Goal: Task Accomplishment & Management: Manage account settings

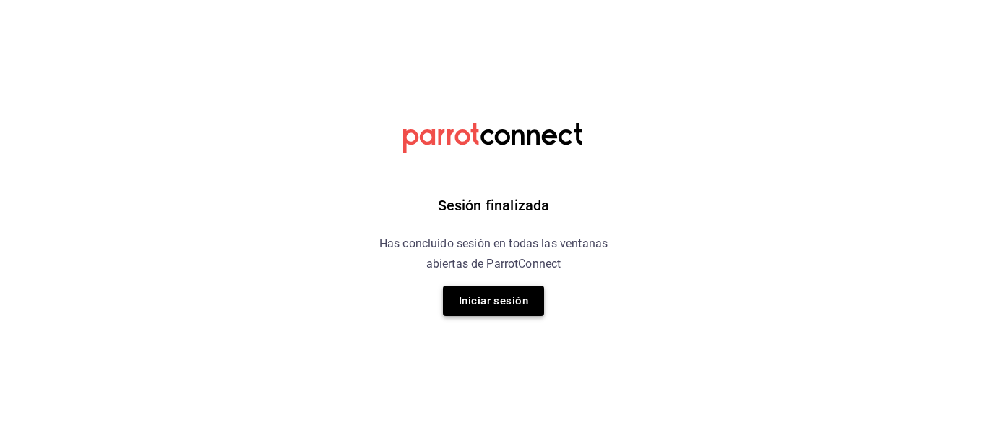
click at [495, 299] on button "Iniciar sesión" at bounding box center [493, 300] width 101 height 30
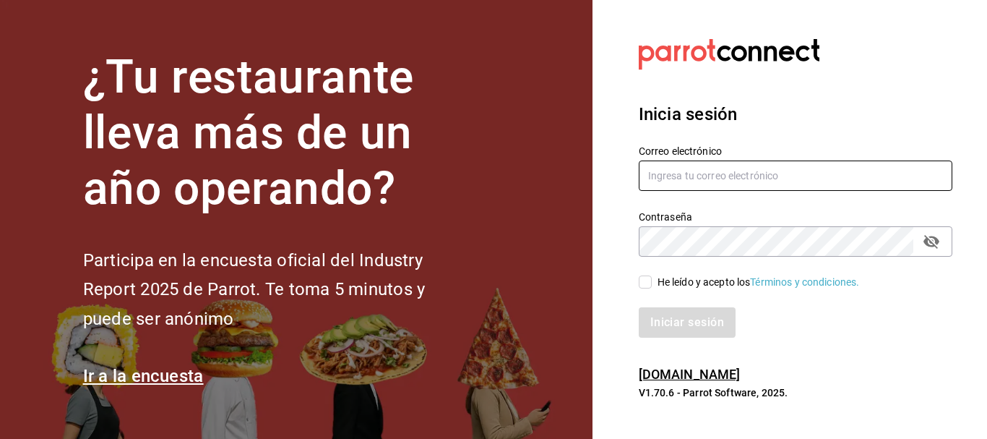
type input "delhuerto@huertoromaverde.org"
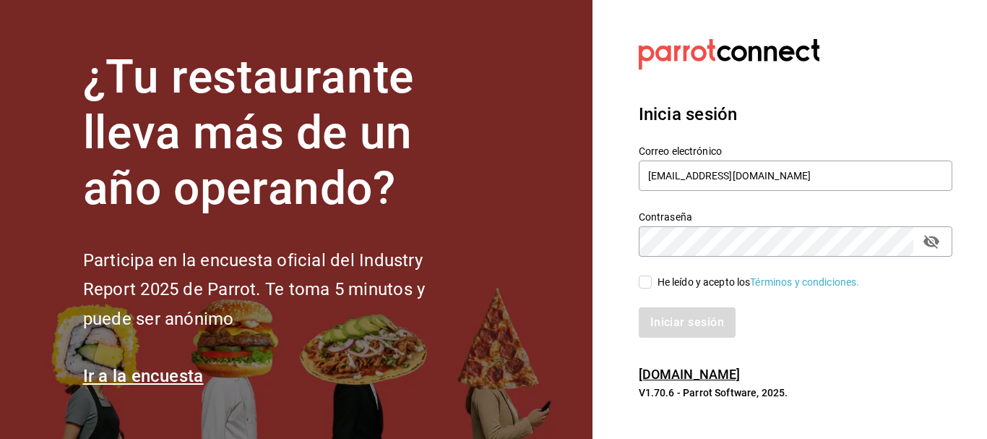
click at [647, 285] on input "He leído y acepto los Términos y condiciones." at bounding box center [645, 281] width 13 height 13
checkbox input "true"
click at [670, 320] on button "Iniciar sesión" at bounding box center [688, 322] width 98 height 30
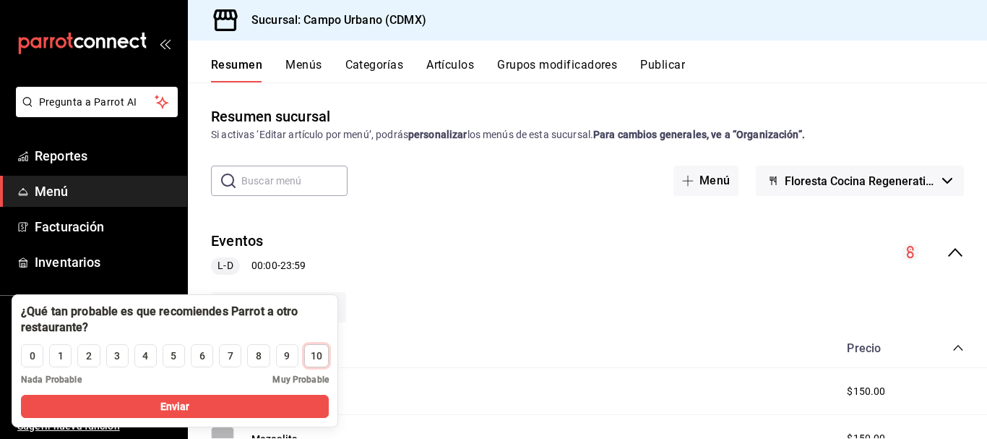
click at [317, 360] on div "10" at bounding box center [317, 355] width 12 height 15
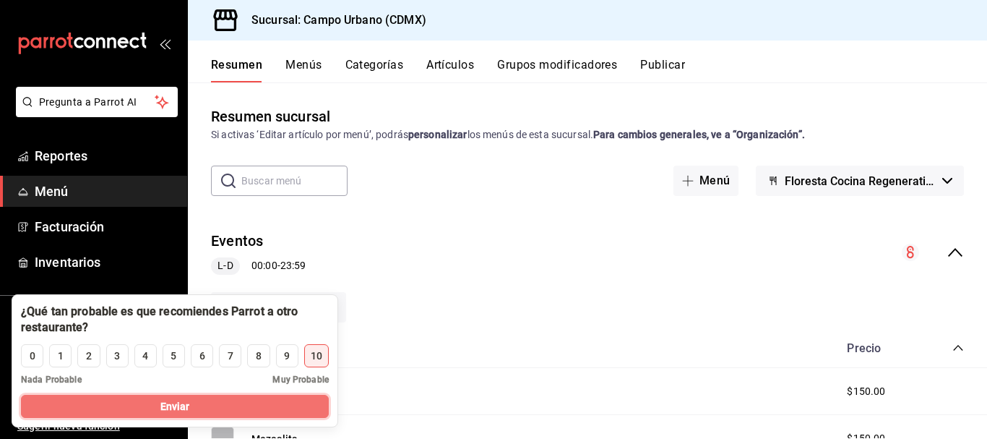
click at [257, 398] on button "Enviar" at bounding box center [175, 406] width 308 height 23
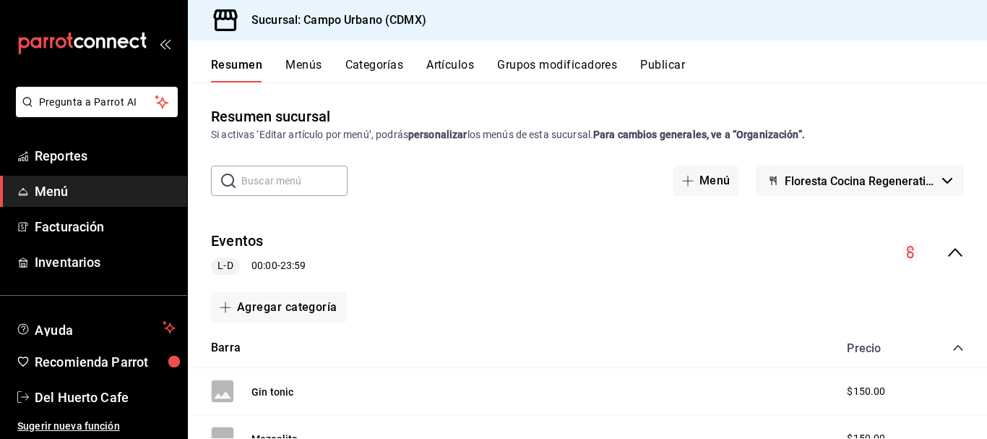
click at [456, 72] on button "Artículos" at bounding box center [450, 70] width 48 height 25
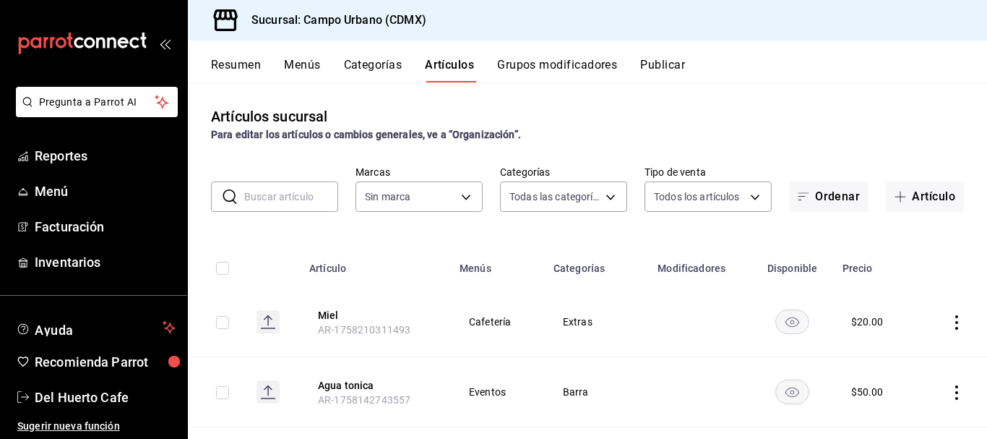
type input "e06bde22-fe9f-4d24-92e6-ab9bd79cfe71,d738b70a-5705-487f-b978-5099237db411,e4494…"
type input "f2e5bddf-476e-49d4-87ae-66ec6013e618,ebe00a7c-5dab-4e87-933b-f4517ba5e88c,3940b…"
click at [458, 194] on body "Pregunta a Parrot AI Reportes Menú Facturación Inventarios Ayuda Recomienda Par…" at bounding box center [493, 219] width 987 height 439
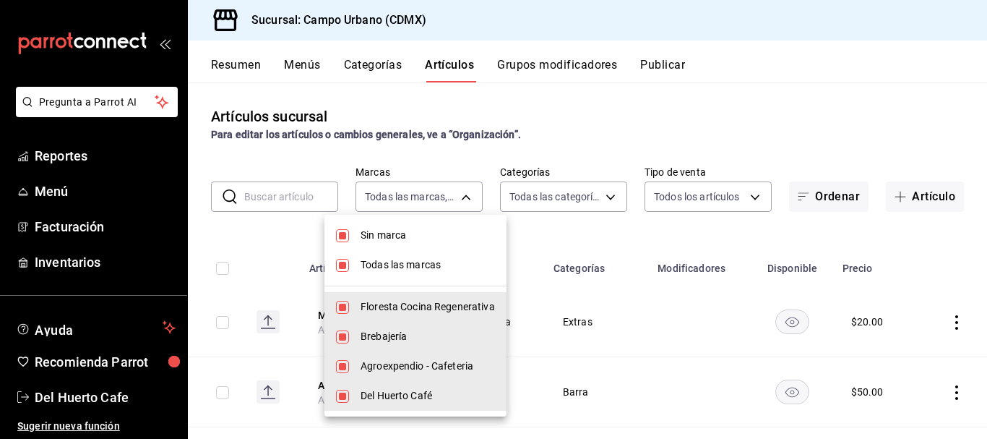
click at [344, 238] on input "checkbox" at bounding box center [342, 235] width 13 height 13
checkbox input "false"
click at [345, 262] on input "checkbox" at bounding box center [342, 265] width 13 height 13
checkbox input "false"
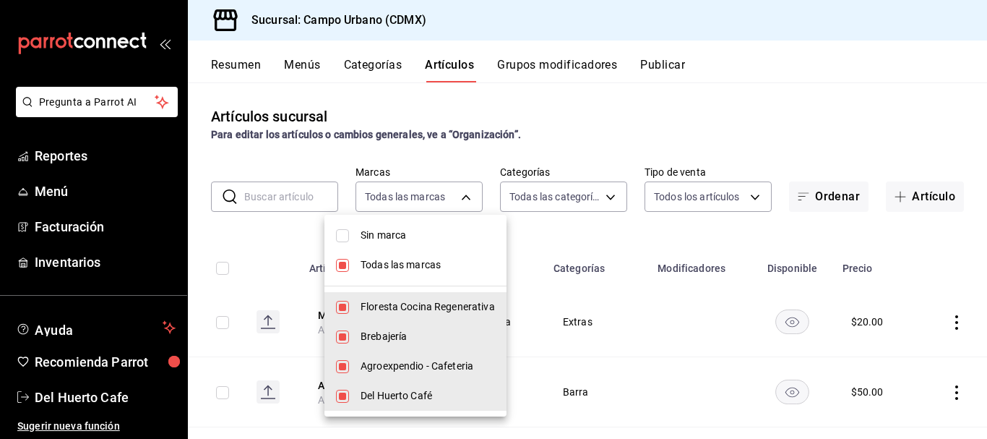
checkbox input "false"
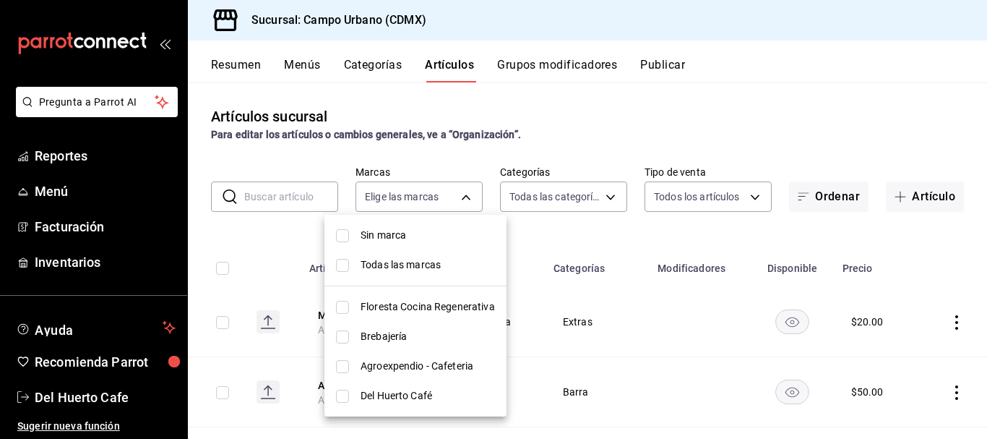
click at [344, 394] on input "checkbox" at bounding box center [342, 396] width 13 height 13
checkbox input "true"
type input "42793543-fac9-46e7-ade5-f23a1624aefd"
click at [612, 225] on div at bounding box center [493, 219] width 987 height 439
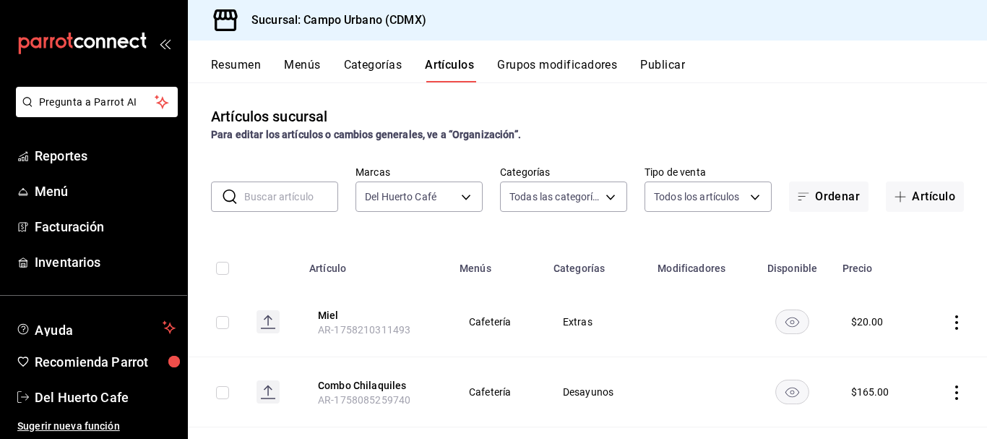
click at [387, 63] on button "Categorías" at bounding box center [373, 70] width 59 height 25
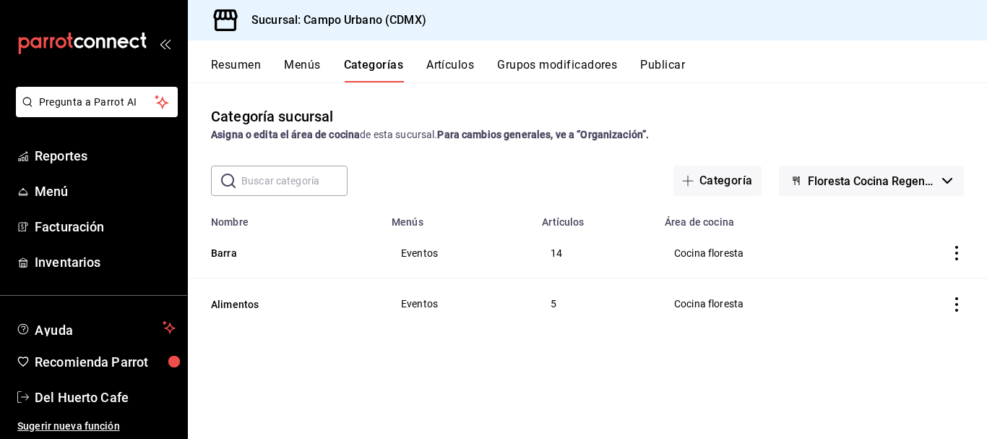
click at [927, 177] on span "Floresta Cocina Regenerativa" at bounding box center [872, 181] width 129 height 14
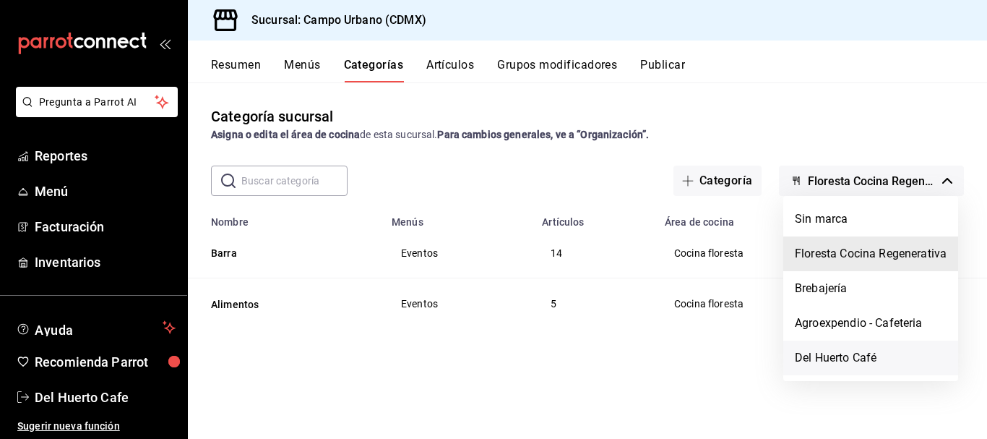
click at [834, 353] on li "Del Huerto Café" at bounding box center [870, 357] width 175 height 35
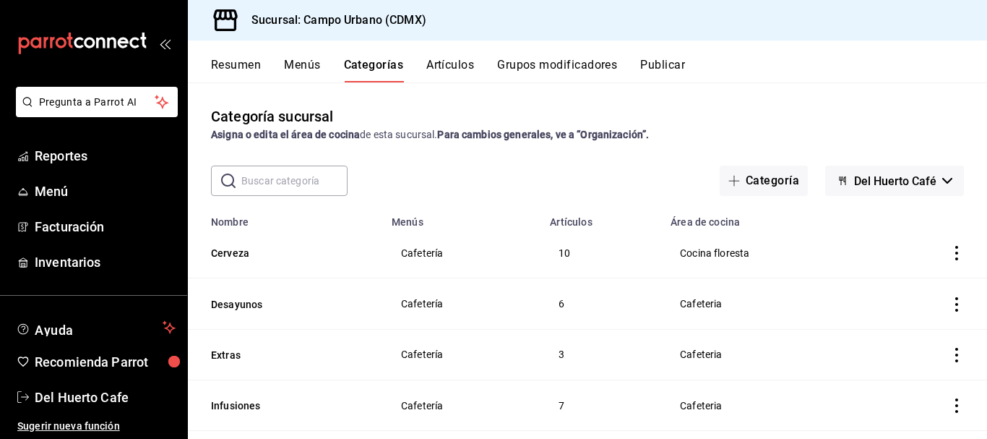
click at [955, 304] on icon "actions" at bounding box center [956, 304] width 3 height 14
click at [900, 334] on span "Editar" at bounding box center [903, 337] width 38 height 15
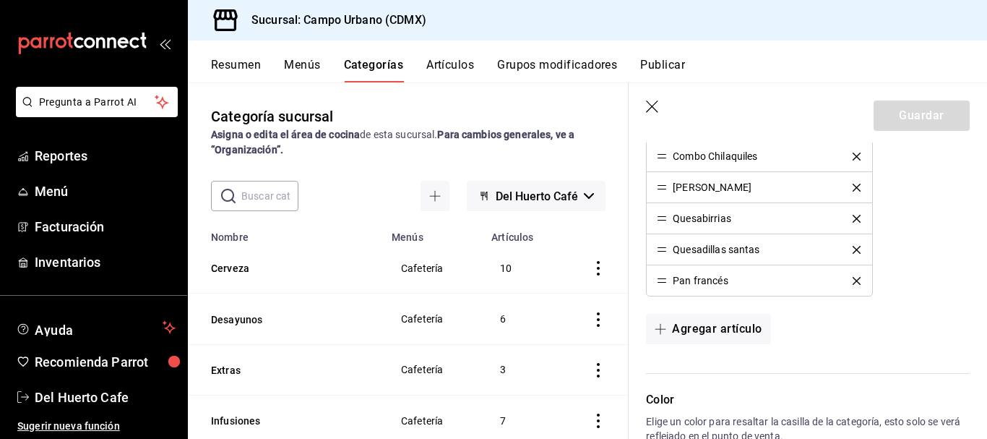
scroll to position [472, 0]
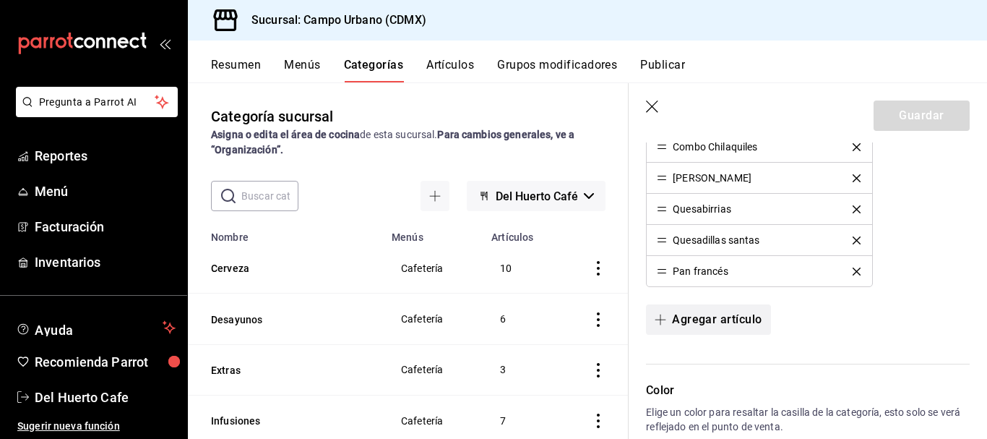
click at [669, 322] on span "button" at bounding box center [663, 320] width 17 height 12
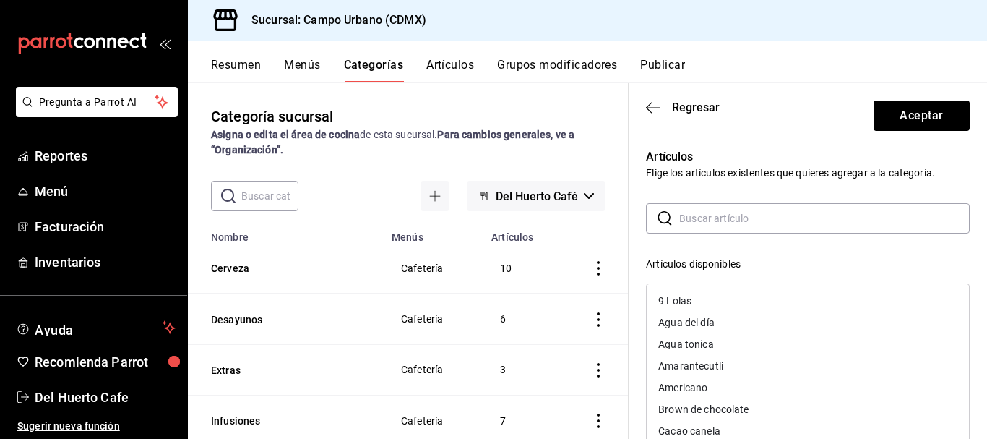
click at [744, 220] on input "text" at bounding box center [824, 218] width 291 height 29
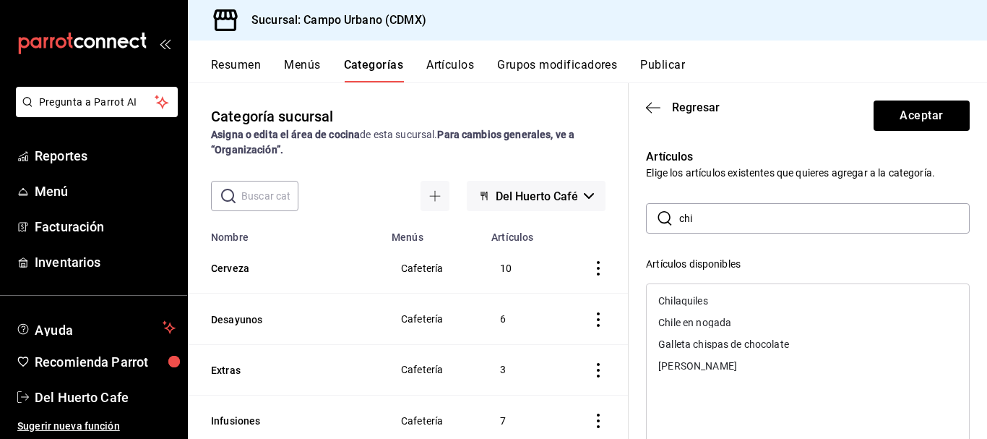
click at [689, 298] on div "Chilaquiles" at bounding box center [682, 301] width 49 height 10
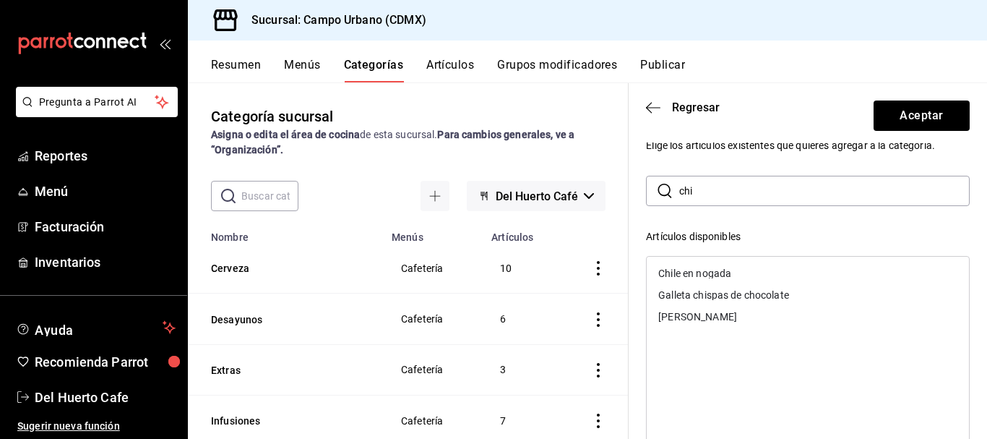
scroll to position [22, 0]
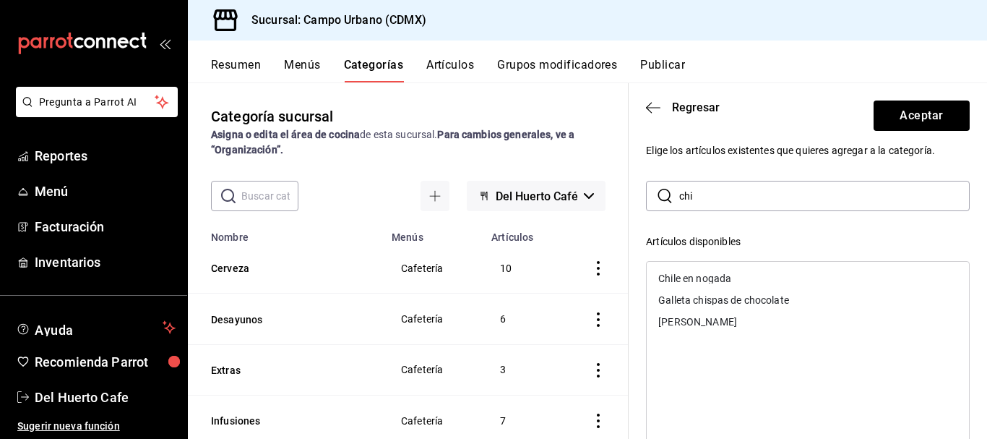
click at [726, 199] on input "chi" at bounding box center [824, 195] width 291 height 29
type input "c"
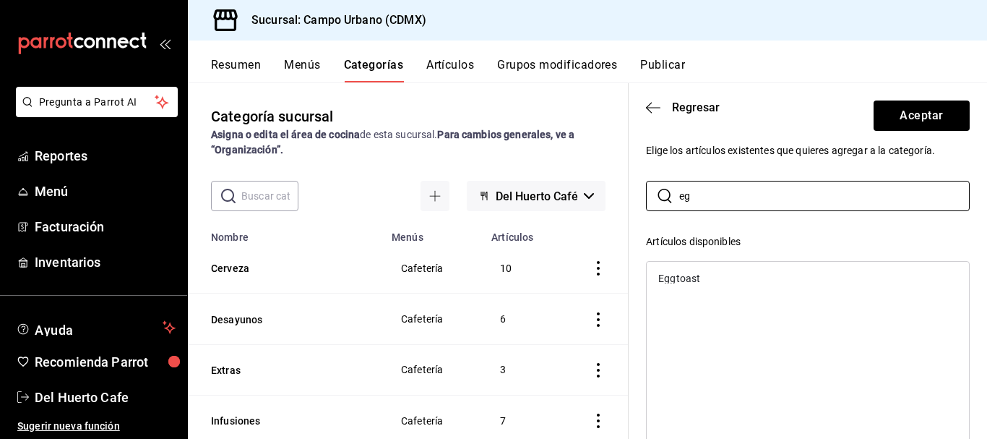
type input "eg"
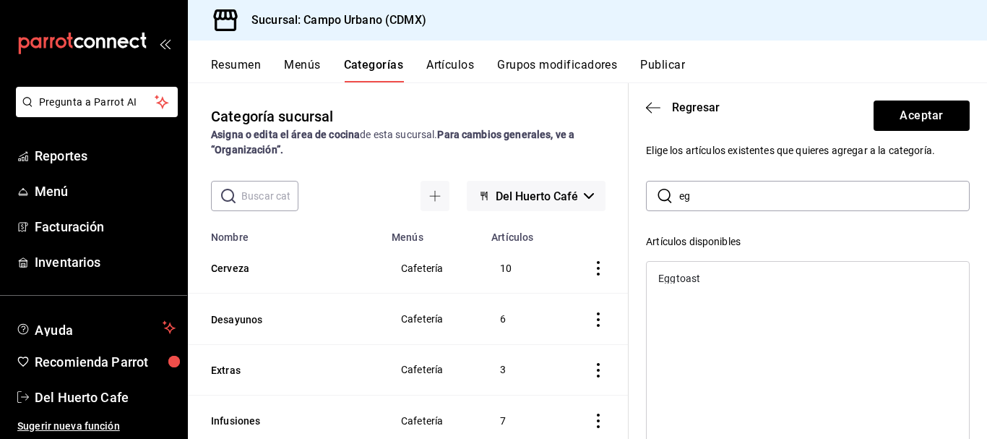
click at [683, 273] on div "Eggtoast" at bounding box center [679, 278] width 42 height 10
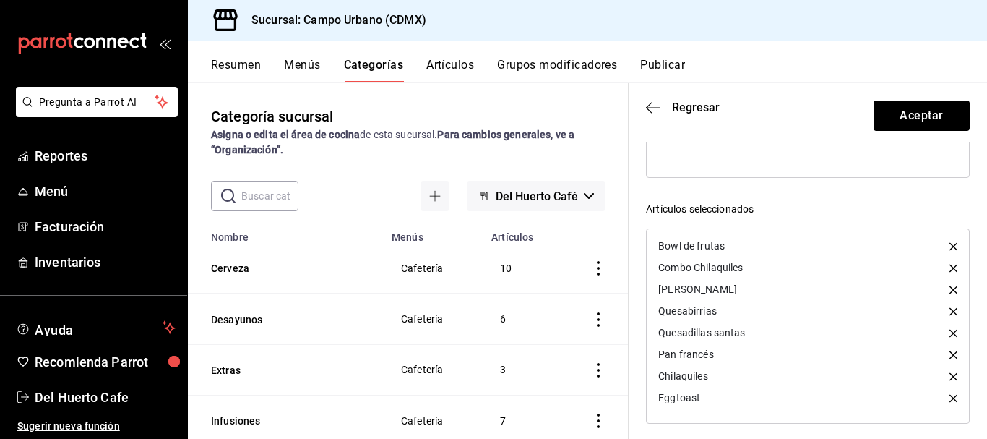
scroll to position [309, 0]
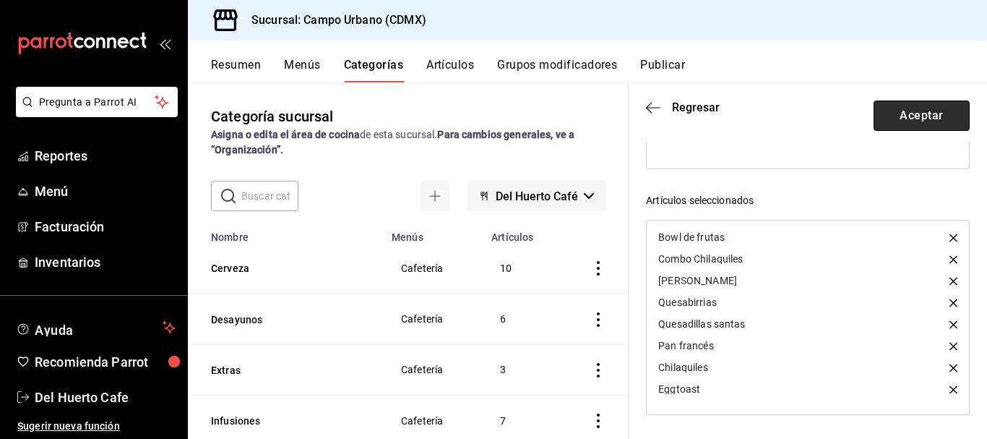
click at [913, 111] on button "Aceptar" at bounding box center [922, 115] width 96 height 30
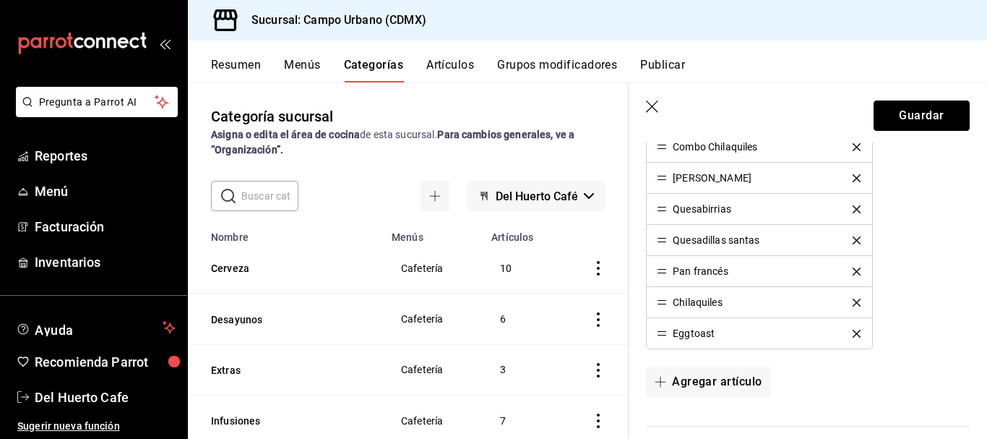
click at [913, 111] on button "Guardar" at bounding box center [922, 115] width 96 height 30
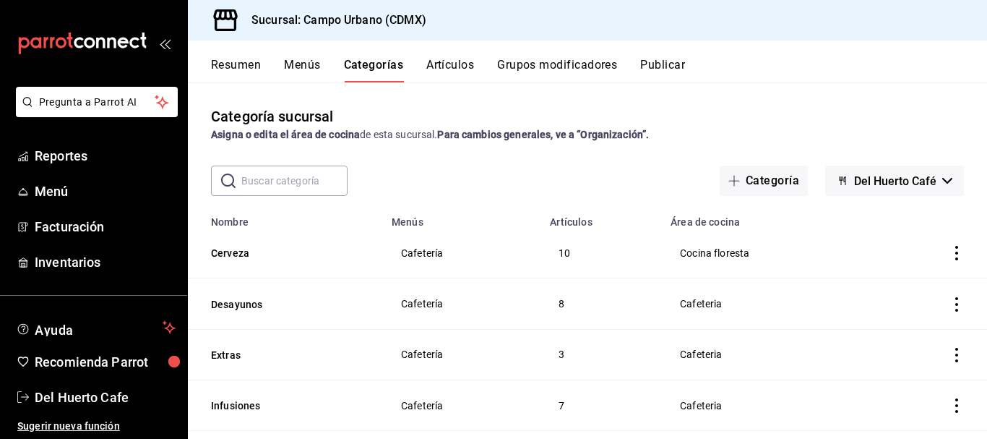
click at [662, 66] on button "Publicar" at bounding box center [662, 70] width 45 height 25
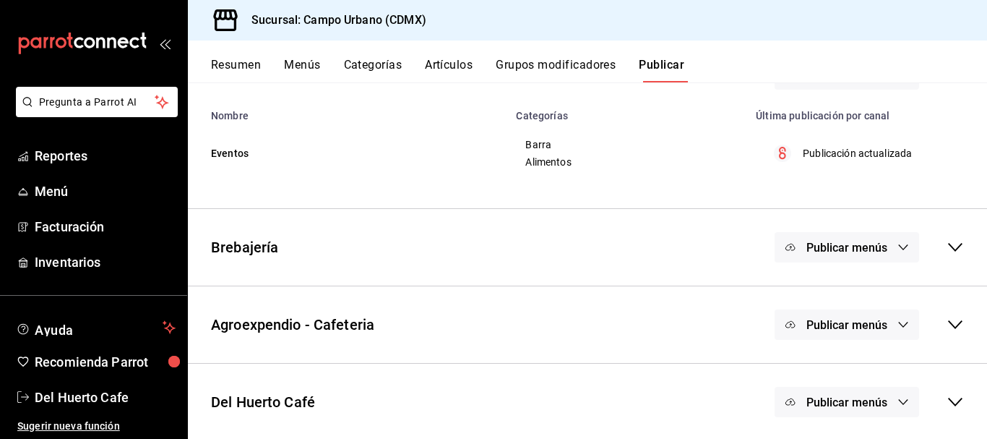
scroll to position [121, 0]
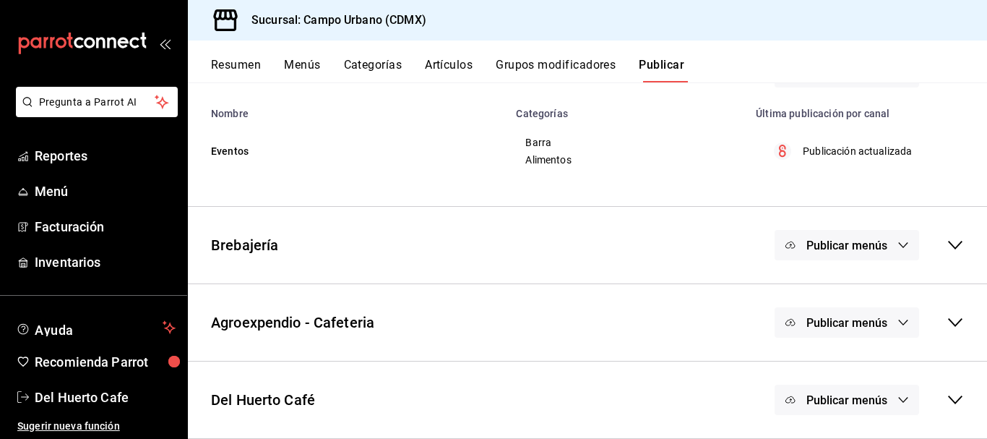
click at [898, 404] on icon "button" at bounding box center [904, 400] width 12 height 12
click at [867, 402] on span "Punto de venta" at bounding box center [856, 407] width 69 height 15
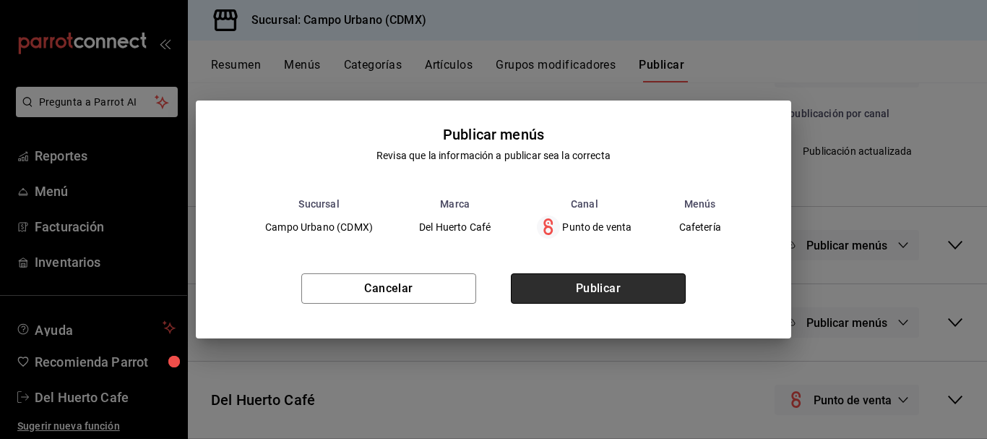
click at [628, 295] on button "Publicar" at bounding box center [598, 288] width 175 height 30
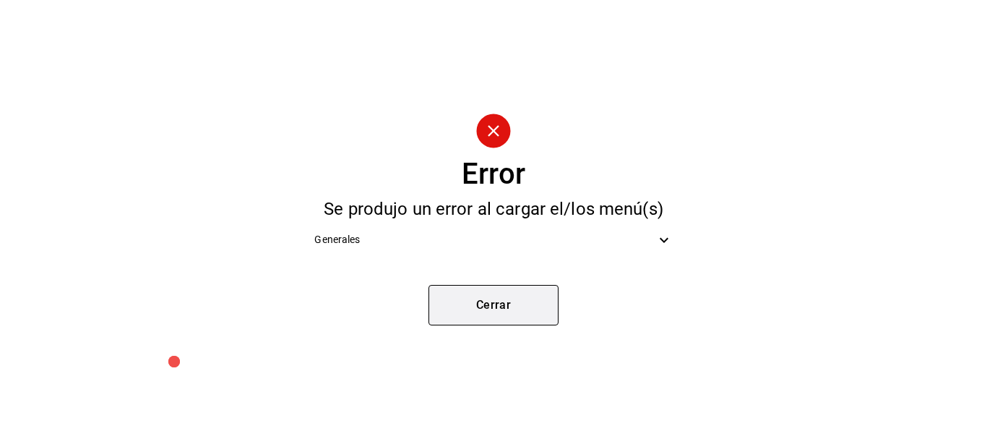
click at [514, 303] on button "Cerrar" at bounding box center [494, 305] width 130 height 40
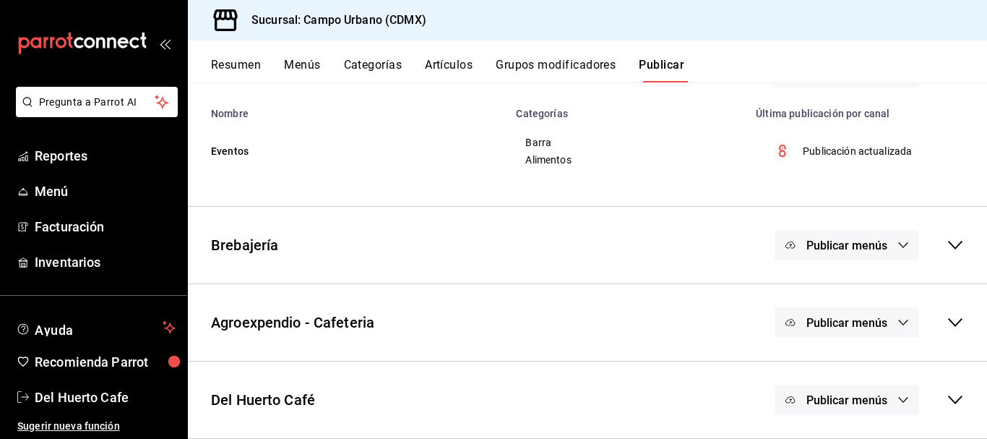
click at [898, 397] on icon "button" at bounding box center [904, 400] width 12 height 12
click at [850, 406] on span "Punto de venta" at bounding box center [856, 407] width 69 height 15
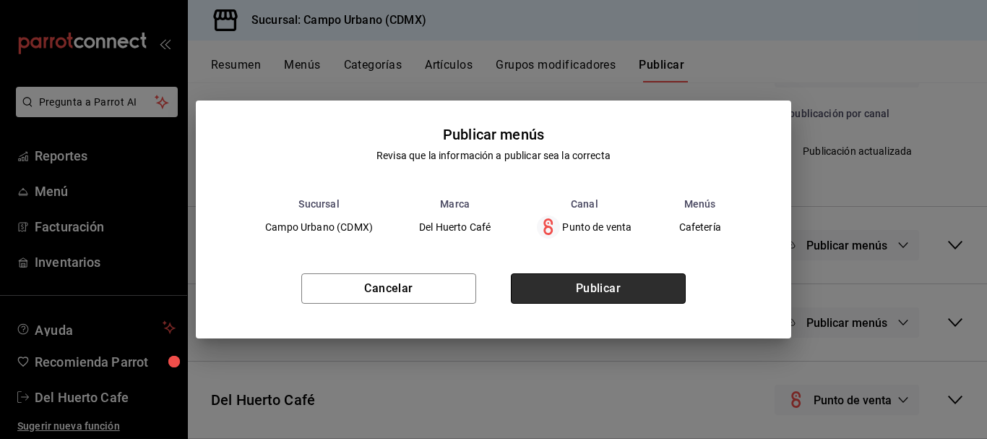
click at [611, 278] on button "Publicar" at bounding box center [598, 288] width 175 height 30
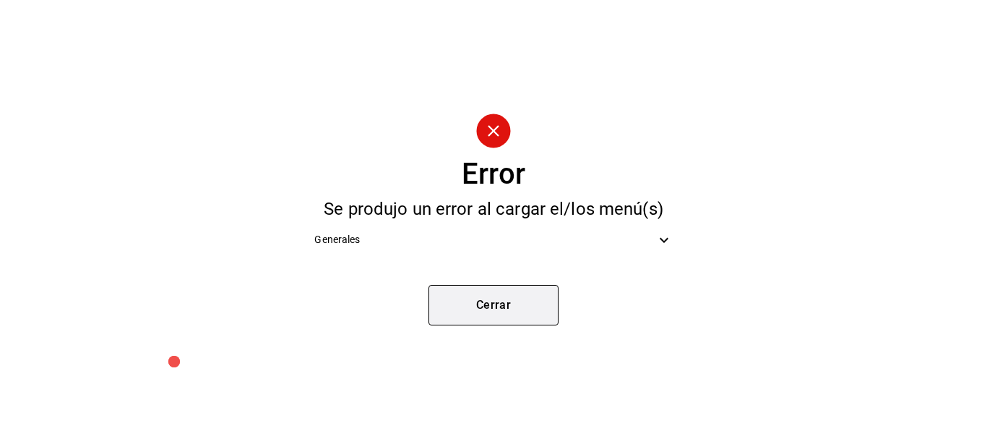
click at [498, 302] on button "Cerrar" at bounding box center [494, 305] width 130 height 40
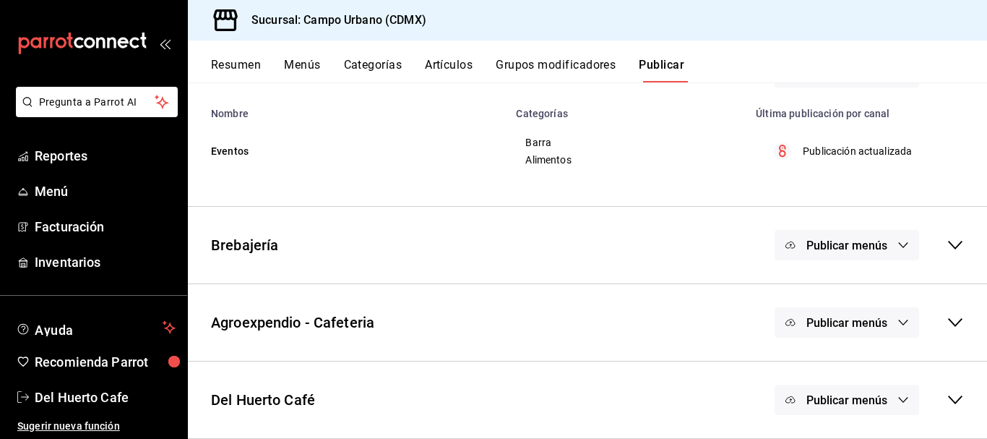
click at [886, 397] on button "Publicar menús" at bounding box center [847, 399] width 145 height 30
click at [867, 406] on span "Punto de venta" at bounding box center [856, 407] width 69 height 15
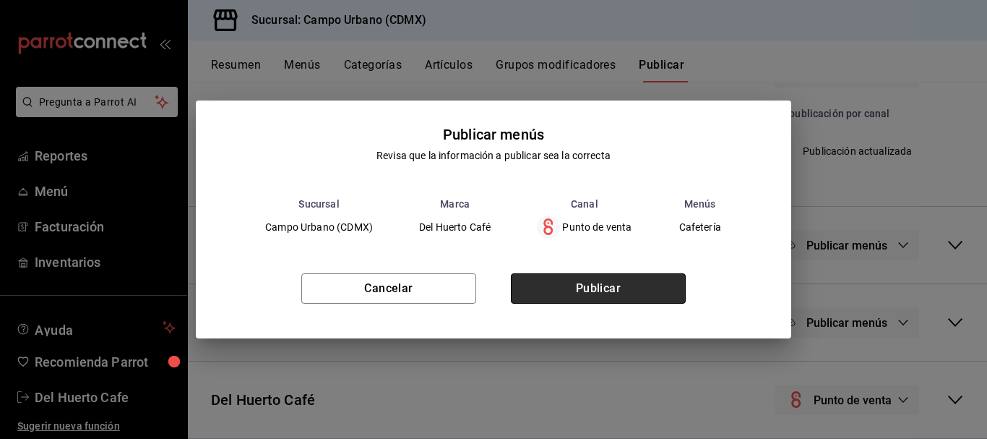
click at [634, 285] on button "Publicar" at bounding box center [598, 288] width 175 height 30
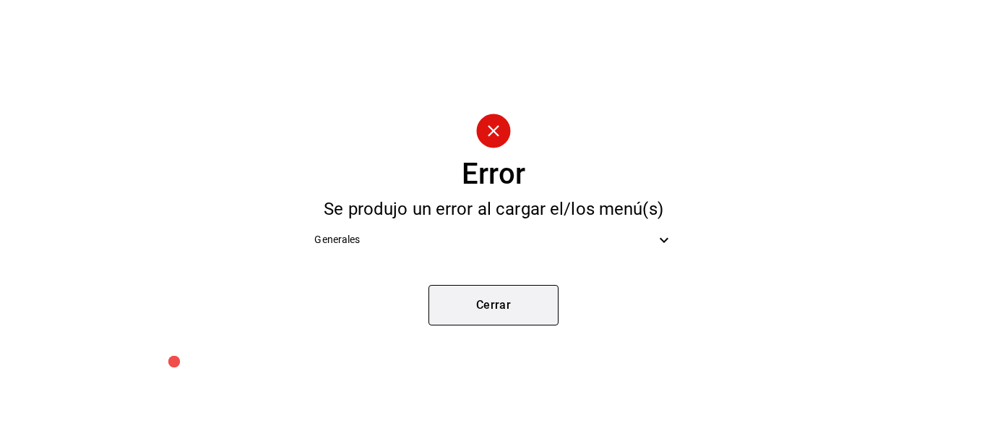
click at [510, 296] on button "Cerrar" at bounding box center [494, 305] width 130 height 40
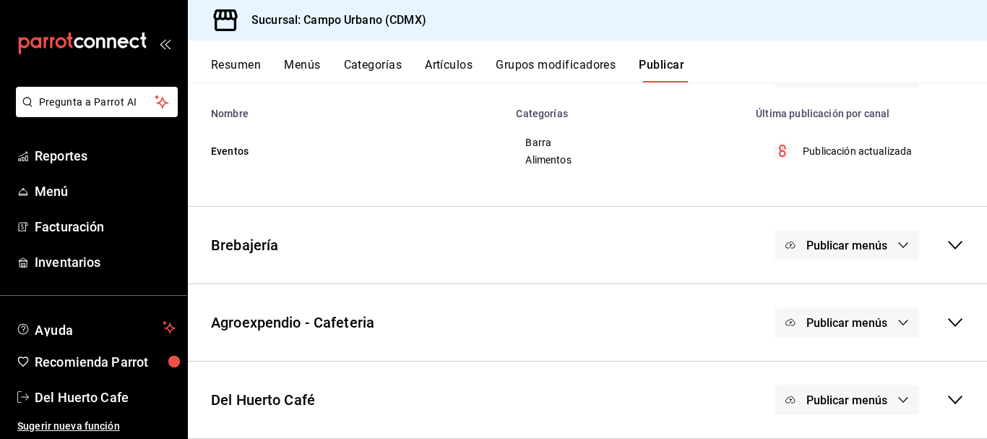
click at [454, 58] on button "Artículos" at bounding box center [449, 70] width 48 height 25
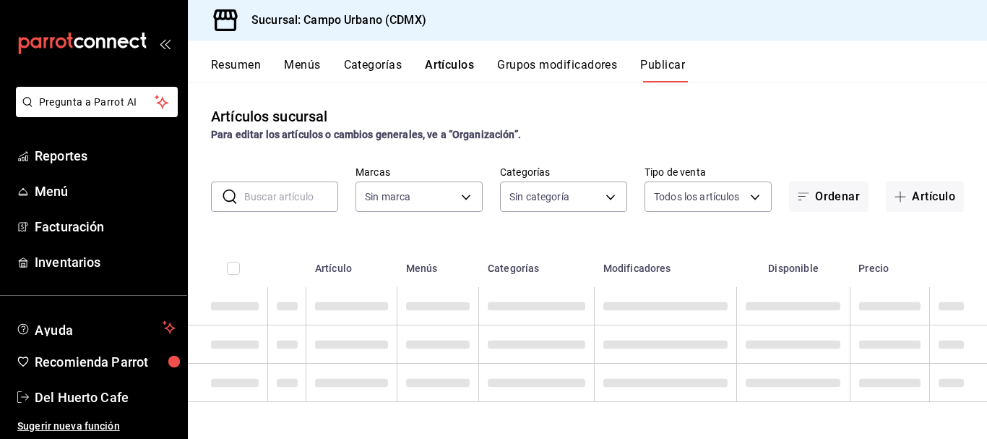
type input "f2e5bddf-476e-49d4-87ae-66ec6013e618,ebe00a7c-5dab-4e87-933b-f4517ba5e88c,3940b…"
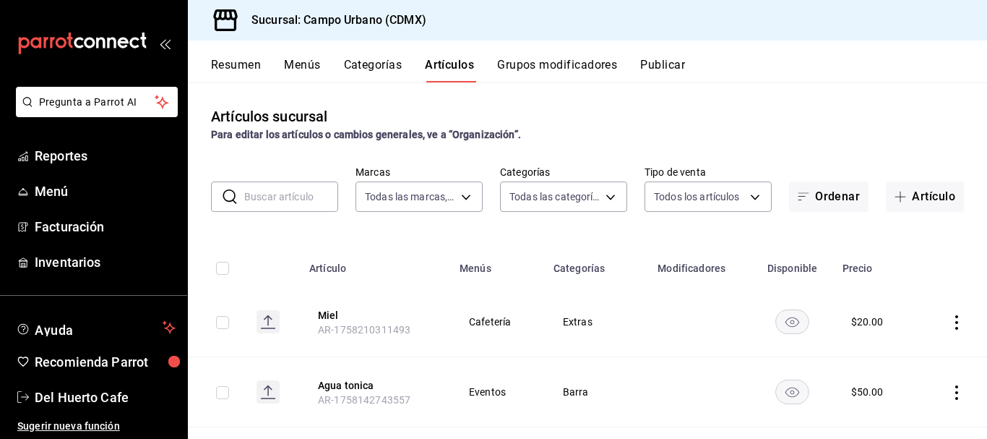
type input "f2e5bddf-476e-49d4-87ae-66ec6013e618,ebe00a7c-5dab-4e87-933b-f4517ba5e88c,3940b…"
type input "e06bde22-fe9f-4d24-92e6-ab9bd79cfe71,d738b70a-5705-487f-b978-5099237db411,e4494…"
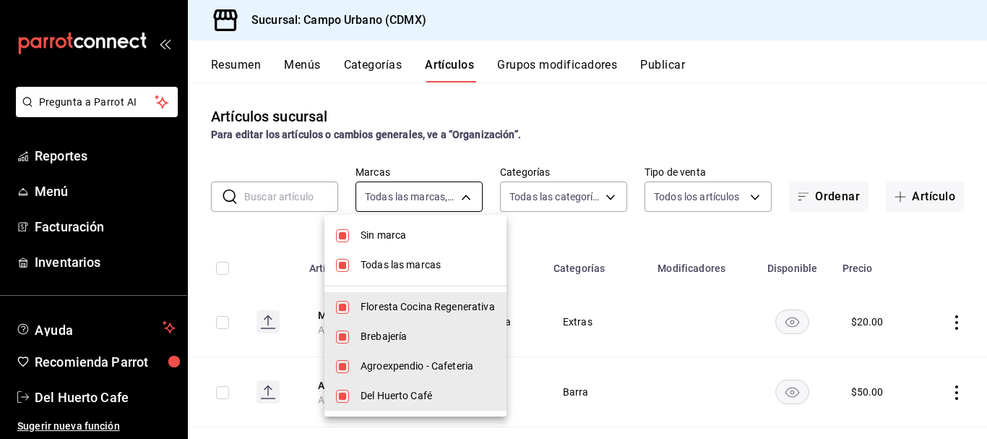
click at [460, 196] on body "Pregunta a Parrot AI Reportes Menú Facturación Inventarios Ayuda Recomienda Par…" at bounding box center [493, 219] width 987 height 439
click at [344, 239] on input "checkbox" at bounding box center [342, 235] width 13 height 13
checkbox input "false"
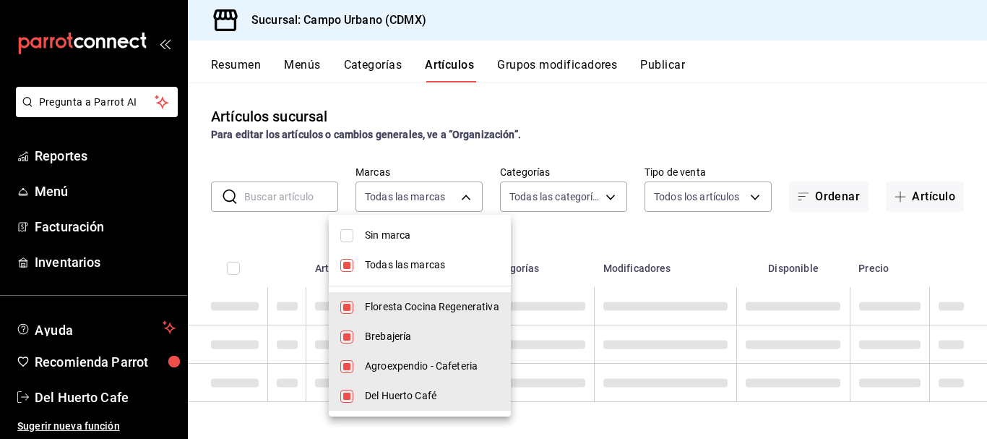
click at [353, 259] on input "checkbox" at bounding box center [346, 265] width 13 height 13
checkbox input "false"
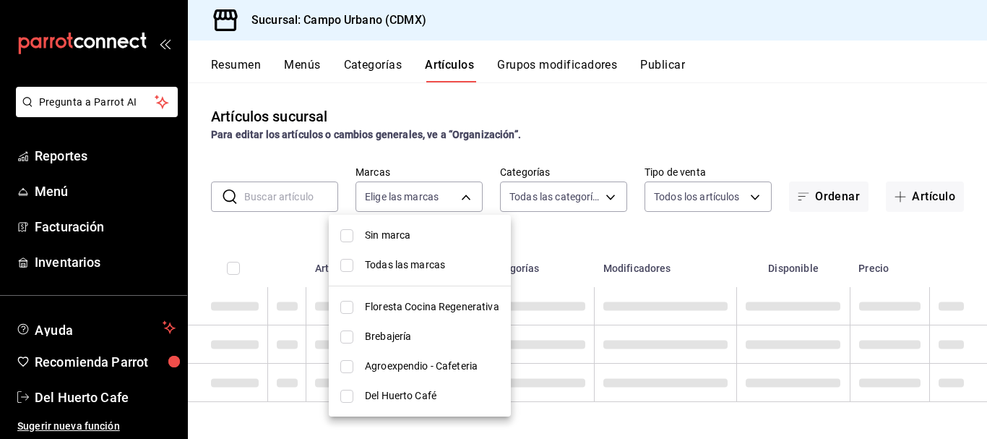
click at [352, 392] on input "checkbox" at bounding box center [346, 396] width 13 height 13
checkbox input "true"
type input "42793543-fac9-46e7-ade5-f23a1624aefd"
click at [560, 236] on div at bounding box center [493, 219] width 987 height 439
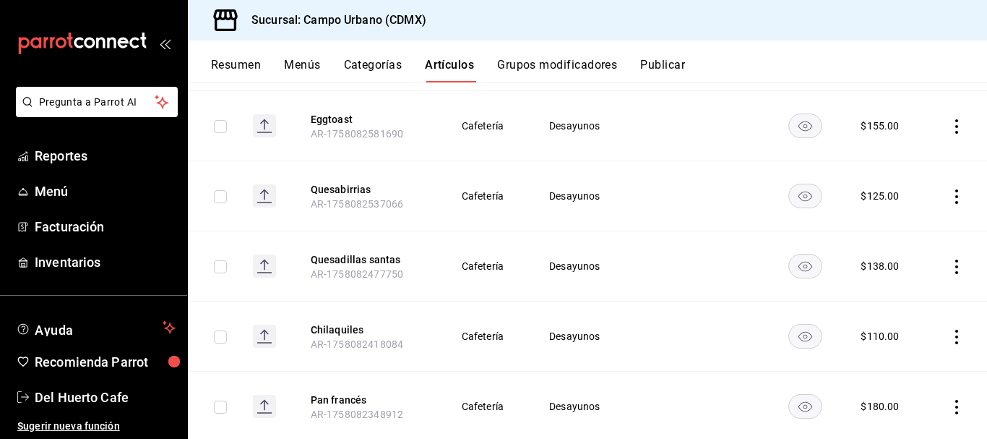
scroll to position [1816, 0]
click at [950, 263] on icon "actions" at bounding box center [957, 267] width 14 height 14
click at [898, 300] on span "Editar" at bounding box center [903, 300] width 38 height 15
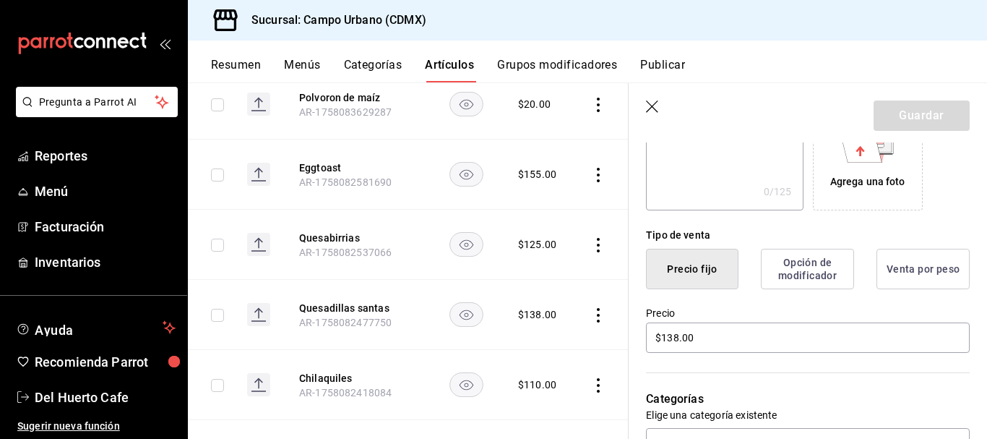
scroll to position [279, 0]
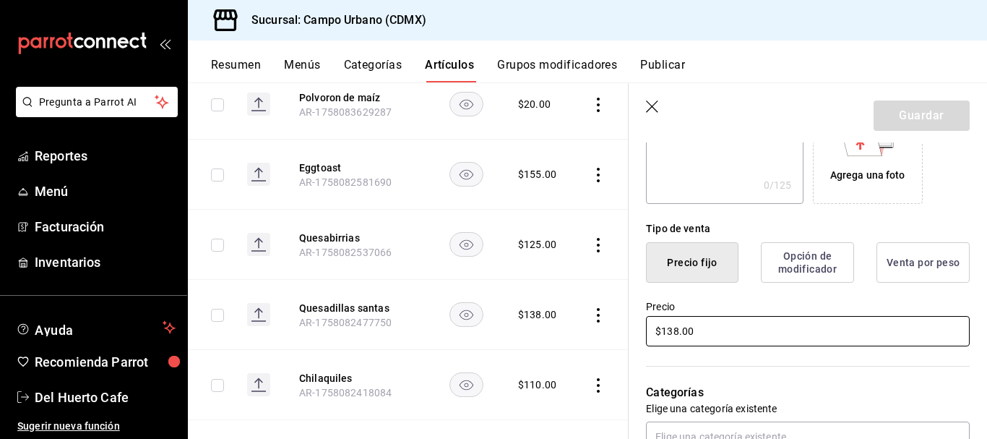
click at [717, 335] on input "$138.00" at bounding box center [808, 331] width 324 height 30
type input "$135.00"
click at [908, 118] on button "Guardar" at bounding box center [922, 115] width 96 height 30
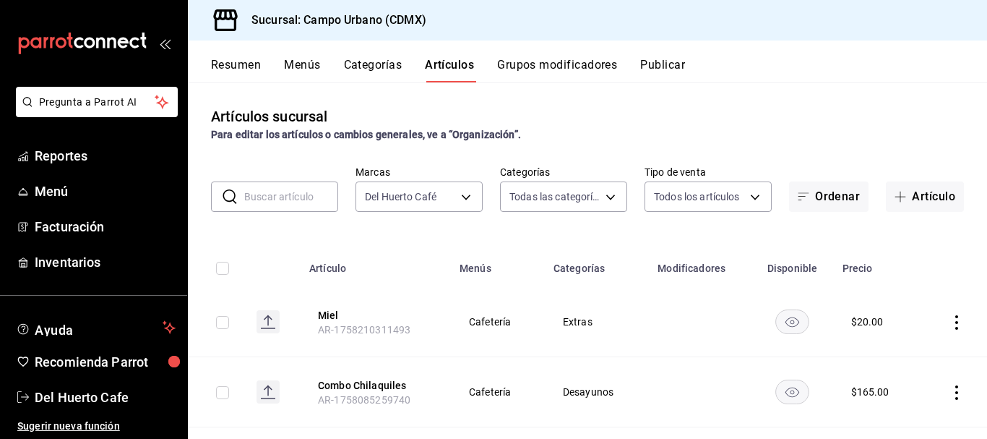
click at [669, 64] on button "Publicar" at bounding box center [662, 70] width 45 height 25
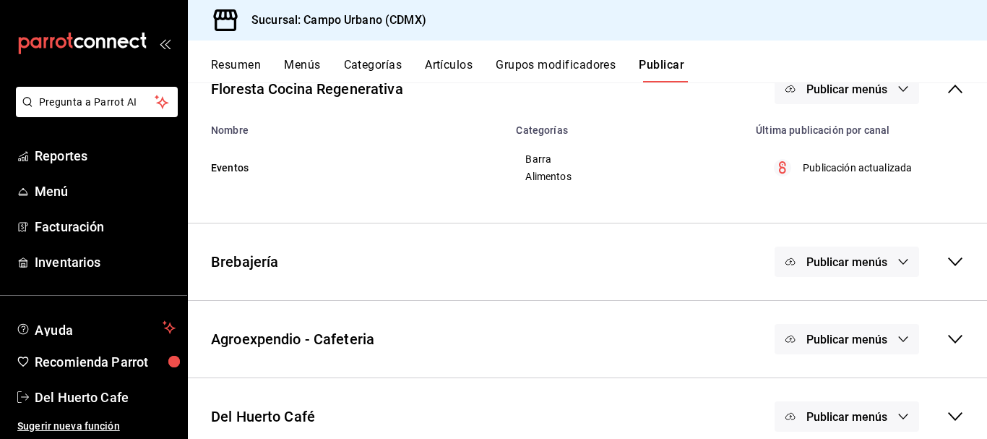
scroll to position [121, 0]
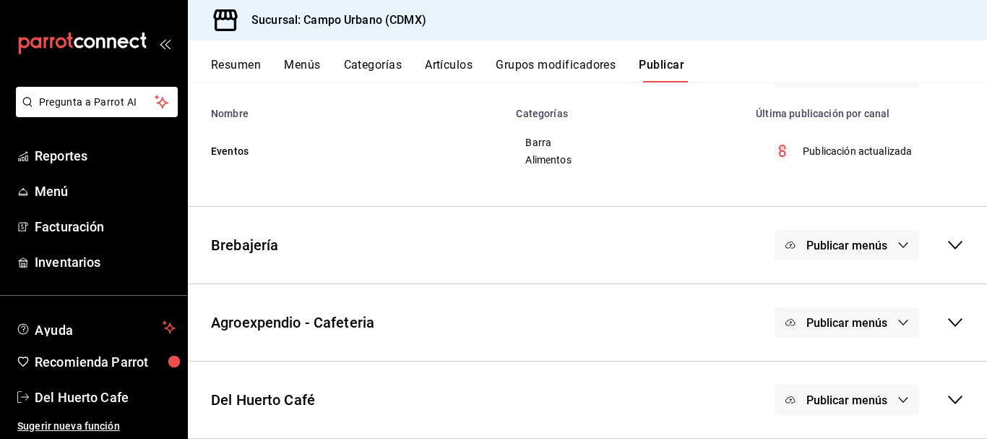
click at [872, 395] on span "Publicar menús" at bounding box center [847, 400] width 81 height 14
click at [877, 403] on span "Punto de venta" at bounding box center [856, 407] width 69 height 15
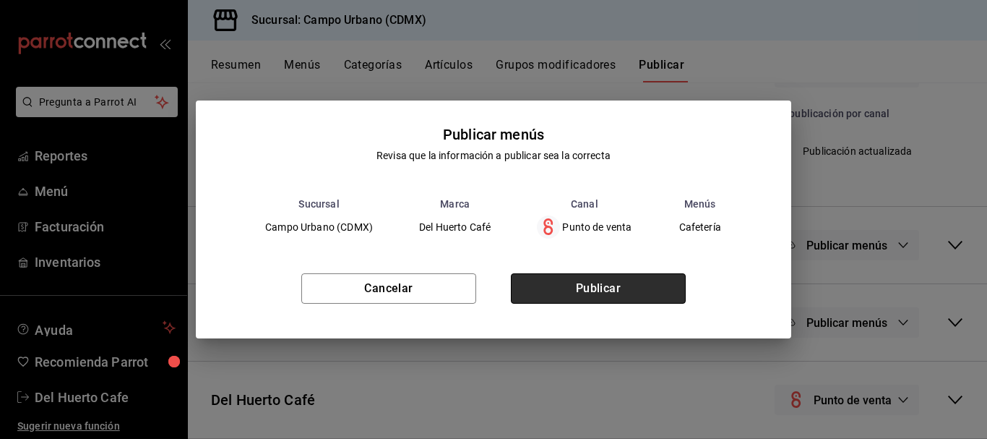
click at [629, 285] on button "Publicar" at bounding box center [598, 288] width 175 height 30
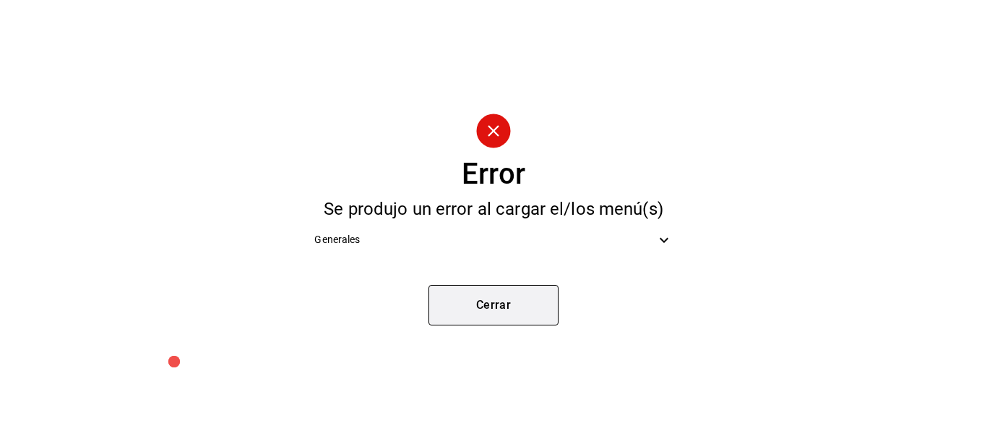
click at [497, 304] on button "Cerrar" at bounding box center [494, 305] width 130 height 40
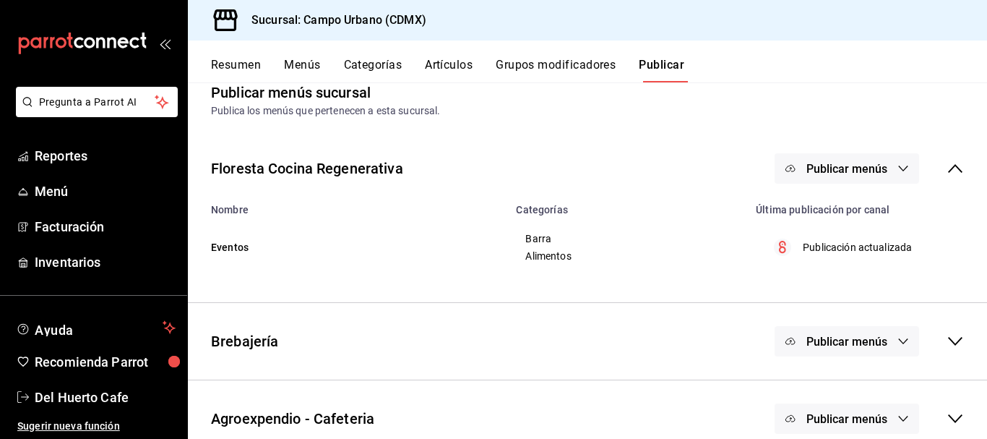
scroll to position [0, 0]
